Goal: Consume media (video, audio)

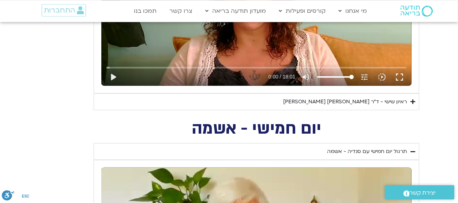
scroll to position [483, 0]
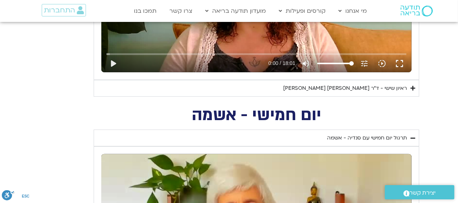
click at [412, 88] on icon "Accordion. Open links with Enter or Space, close with Escape, and navigate with…" at bounding box center [412, 88] width 5 height 5
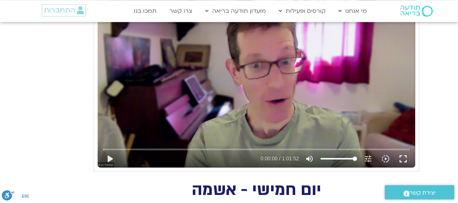
scroll to position [603, 0]
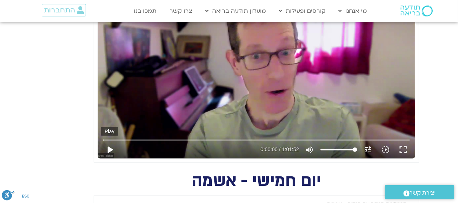
click at [109, 148] on button "play_arrow" at bounding box center [110, 150] width 18 height 18
type input "10.427166"
type input "77.3863636363636"
type input "10.56275"
type input "77.3863636363636"
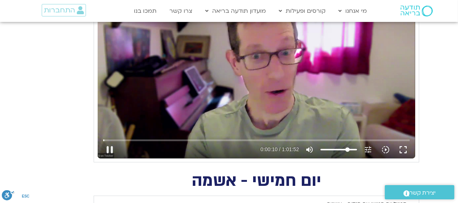
click at [348, 150] on input "Volume" at bounding box center [338, 150] width 37 height 4
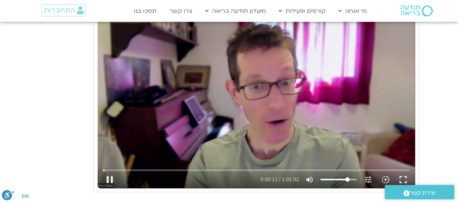
scroll to position [563, 0]
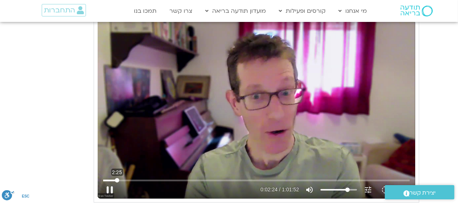
click at [117, 182] on input "Seek" at bounding box center [256, 180] width 307 height 4
type input "161.375415"
type input "59.6780303030303"
type input "161.514957"
type input "59.6780303030303"
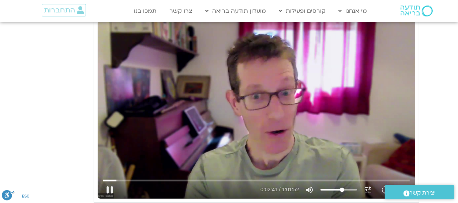
click at [342, 191] on input "Volume" at bounding box center [338, 190] width 37 height 4
type input "162.944748"
type input "52.3863636363636"
type input "163.073478"
type input "52.3863636363636"
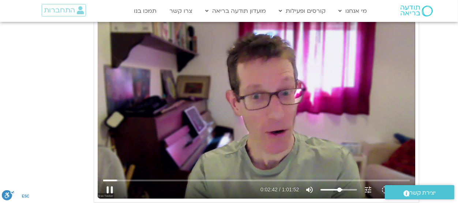
click at [340, 190] on input "Volume" at bounding box center [338, 190] width 37 height 4
click at [111, 191] on button "pause" at bounding box center [110, 190] width 18 height 18
type input "1134.136019"
